Goal: Transaction & Acquisition: Purchase product/service

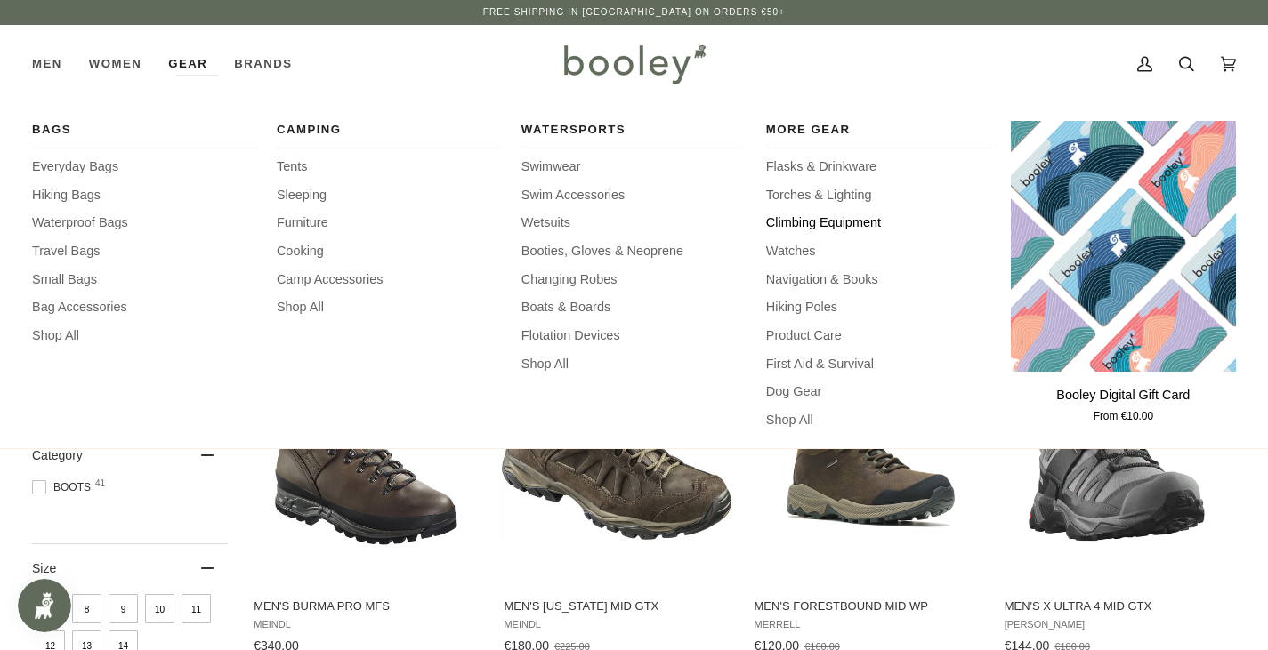
click at [791, 218] on span "Climbing Equipment" at bounding box center [878, 224] width 225 height 20
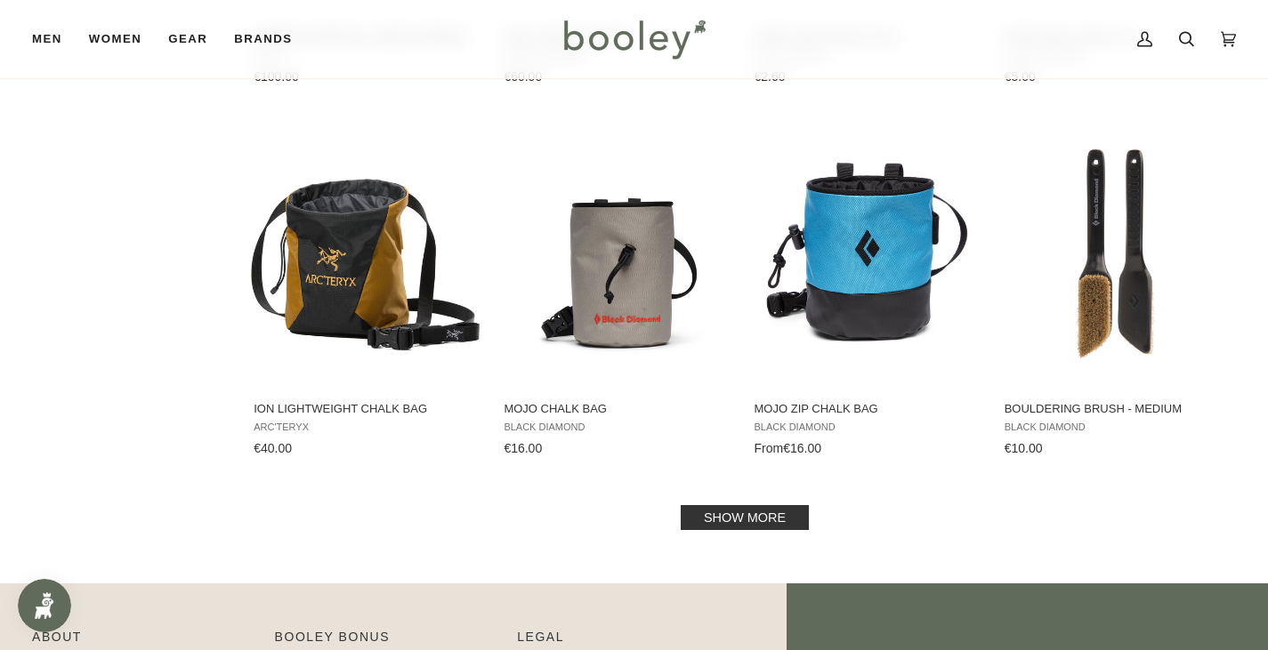
scroll to position [1722, 0]
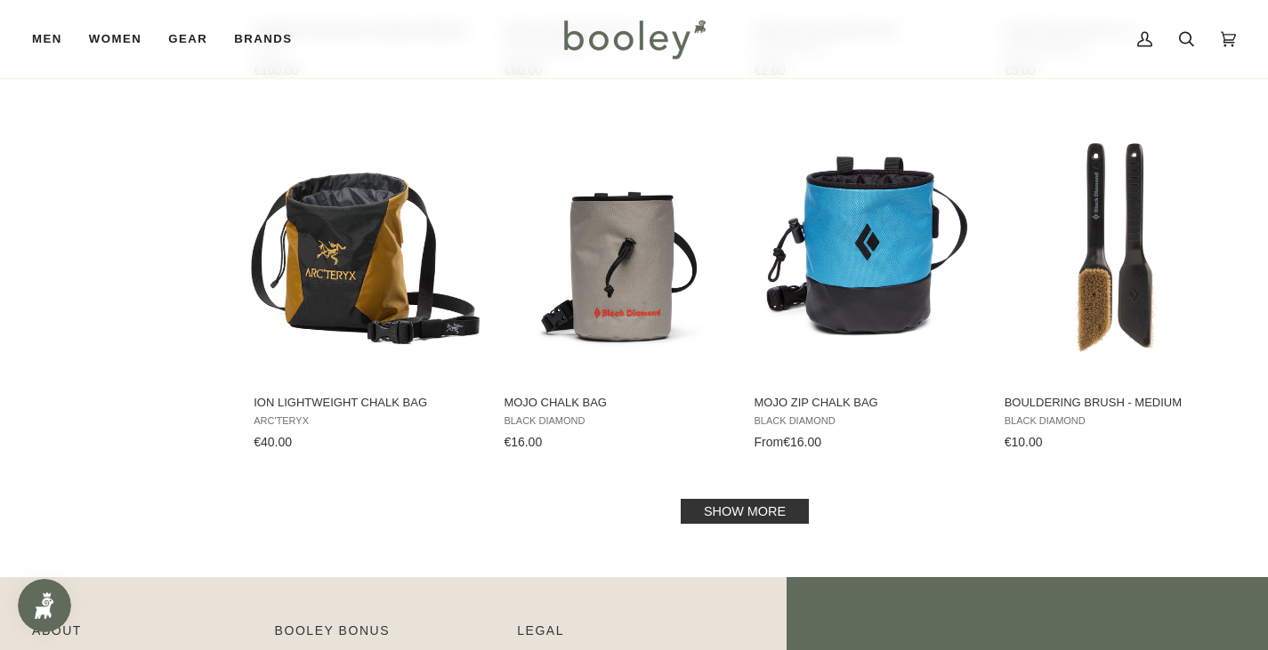
click at [791, 507] on link "Show more" at bounding box center [745, 511] width 128 height 25
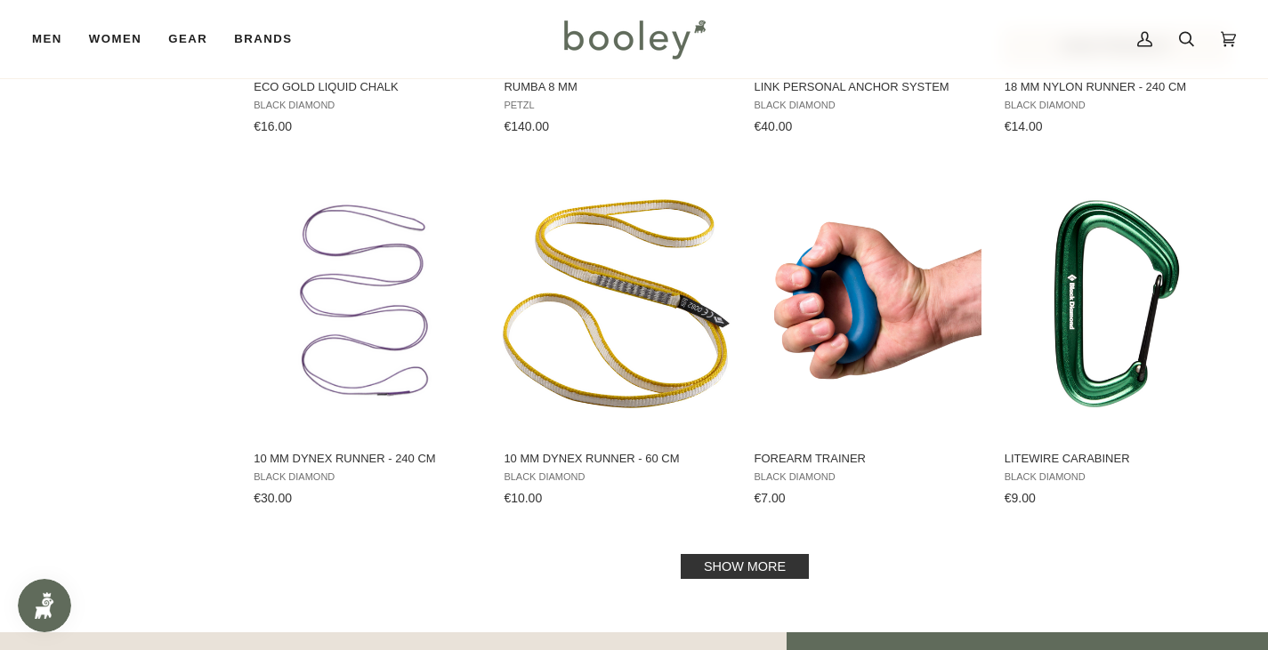
scroll to position [3526, 0]
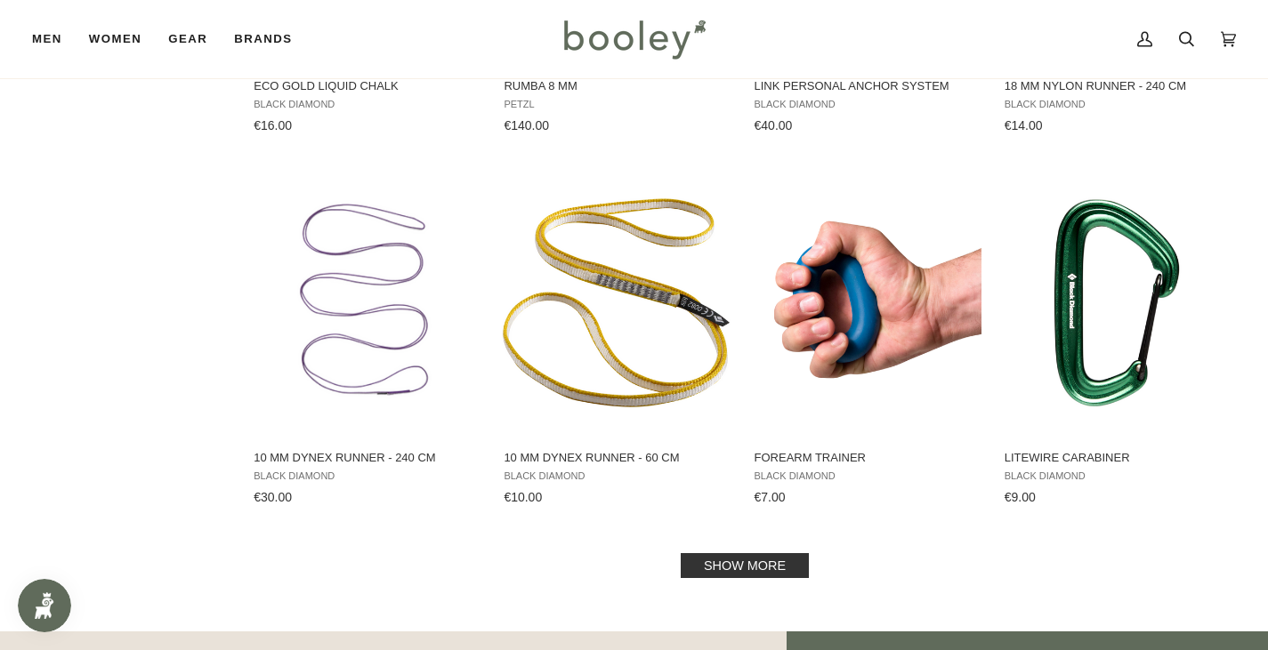
click at [776, 568] on link "Show more" at bounding box center [745, 565] width 128 height 25
